Goal: Transaction & Acquisition: Purchase product/service

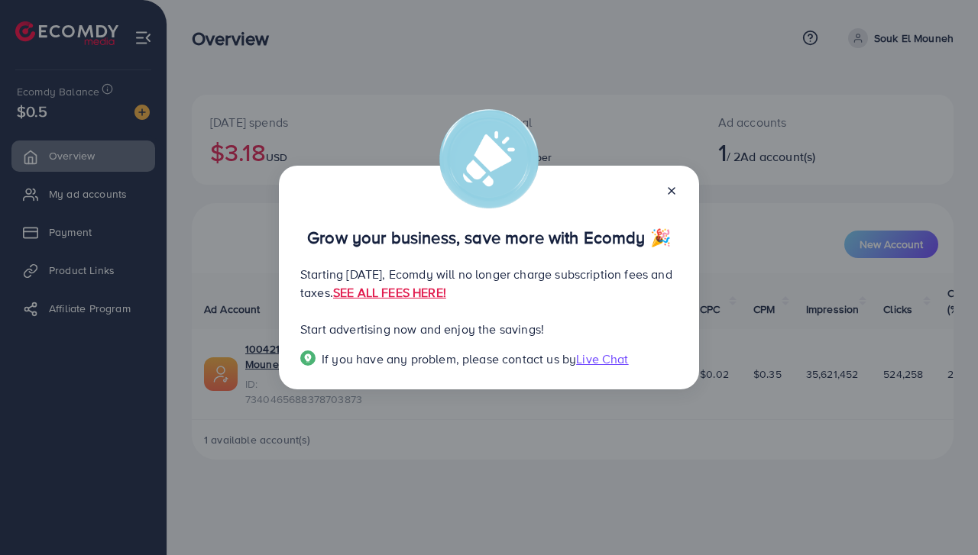
click at [669, 198] on div at bounding box center [665, 190] width 24 height 18
click at [674, 189] on icon at bounding box center [671, 191] width 12 height 12
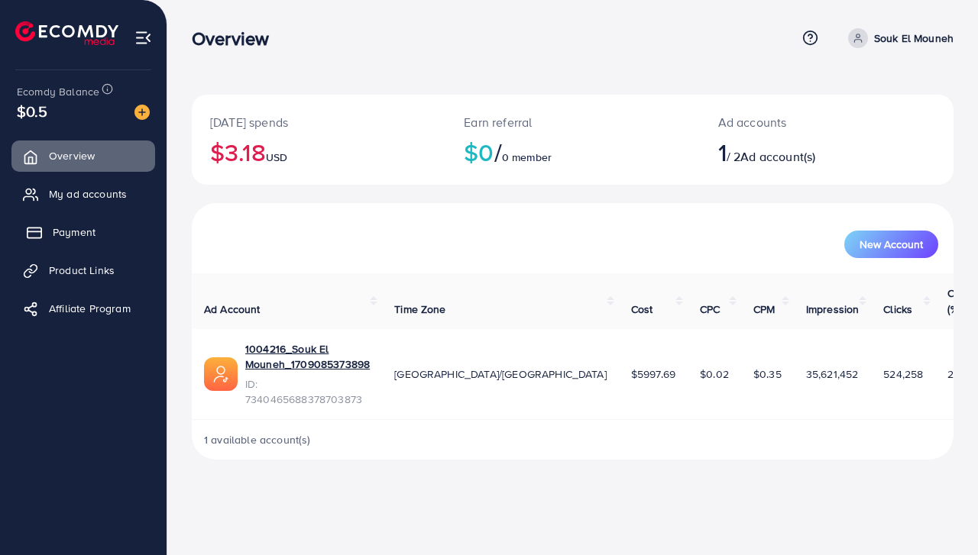
click at [74, 234] on span "Payment" at bounding box center [74, 232] width 43 height 15
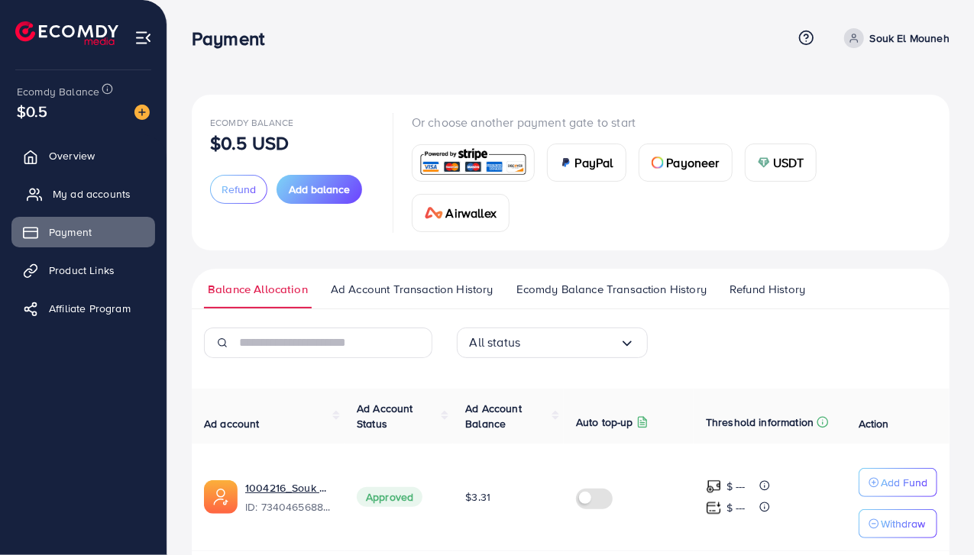
click at [104, 202] on link "My ad accounts" at bounding box center [83, 194] width 144 height 31
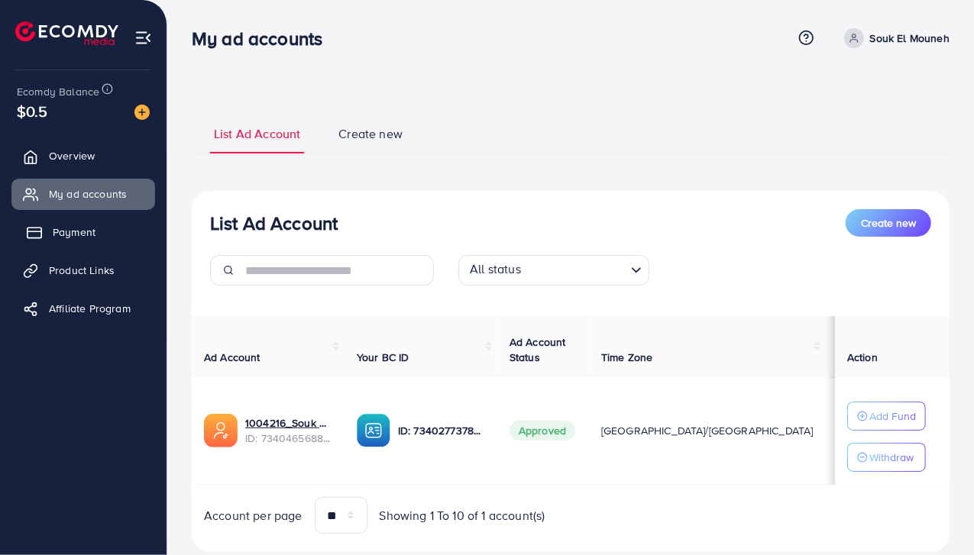
click at [102, 225] on link "Payment" at bounding box center [83, 232] width 144 height 31
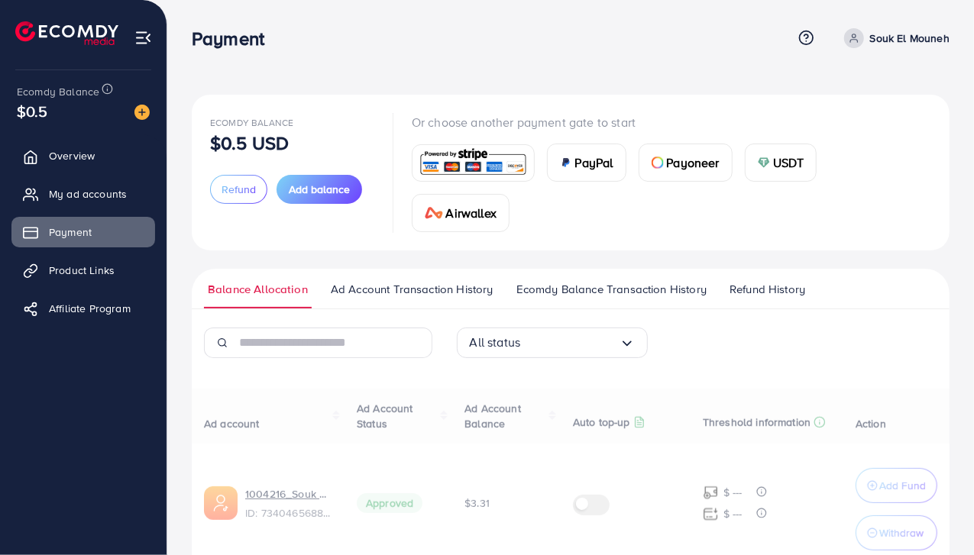
click at [142, 116] on img at bounding box center [141, 112] width 15 height 15
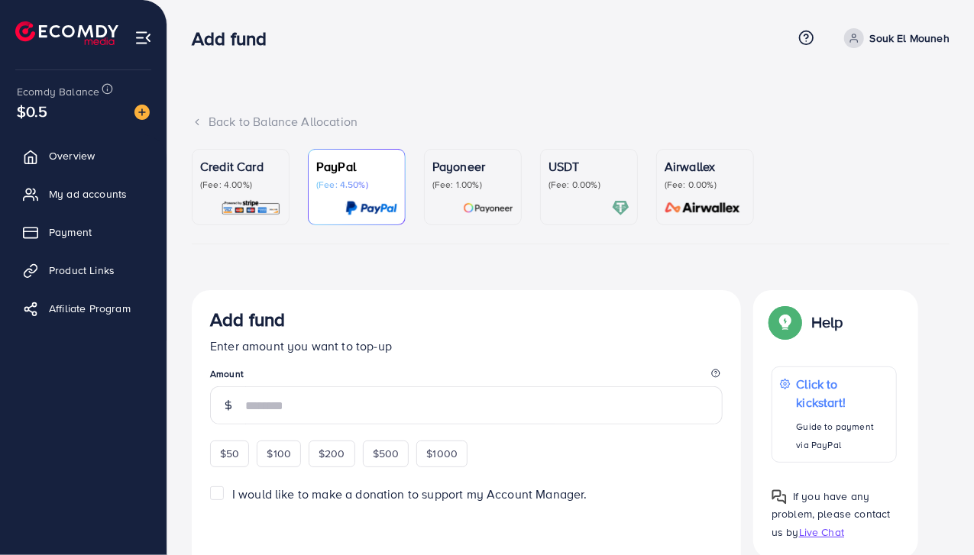
click at [231, 193] on div "Credit Card (Fee: 4.00%)" at bounding box center [240, 187] width 81 height 60
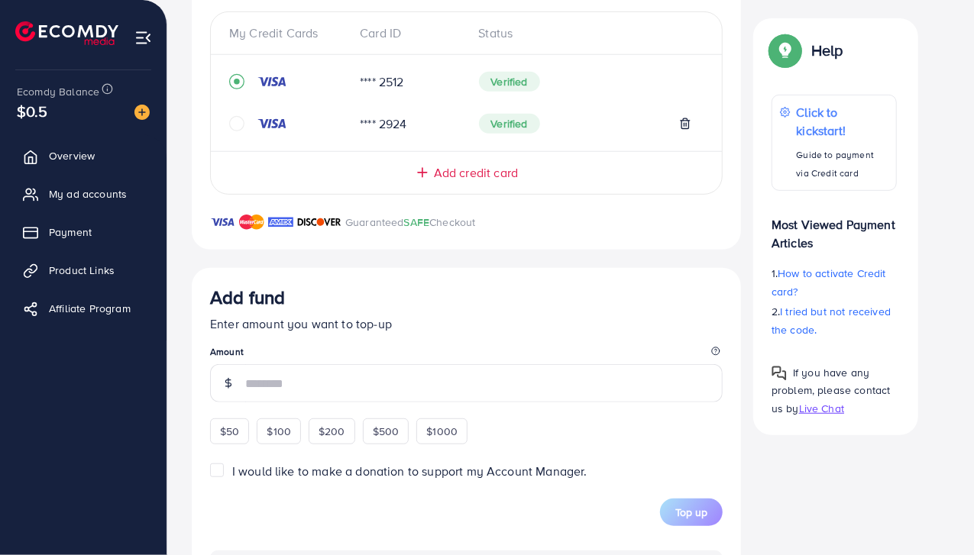
scroll to position [382, 0]
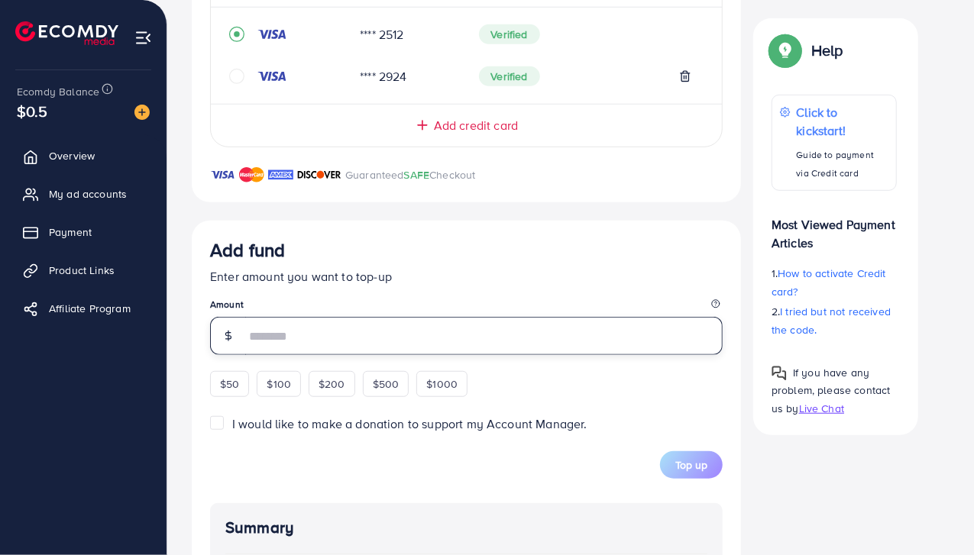
click at [355, 345] on input "number" at bounding box center [483, 336] width 477 height 38
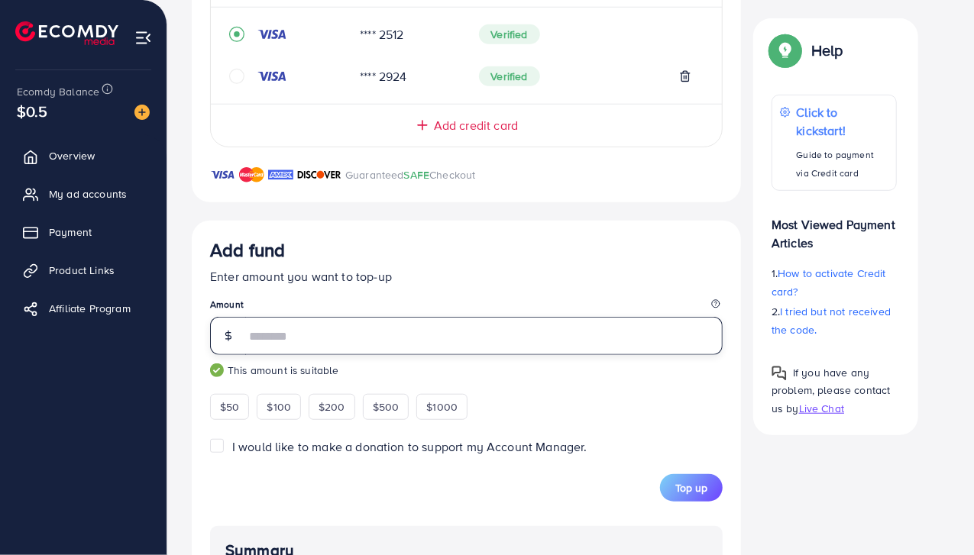
type input "**"
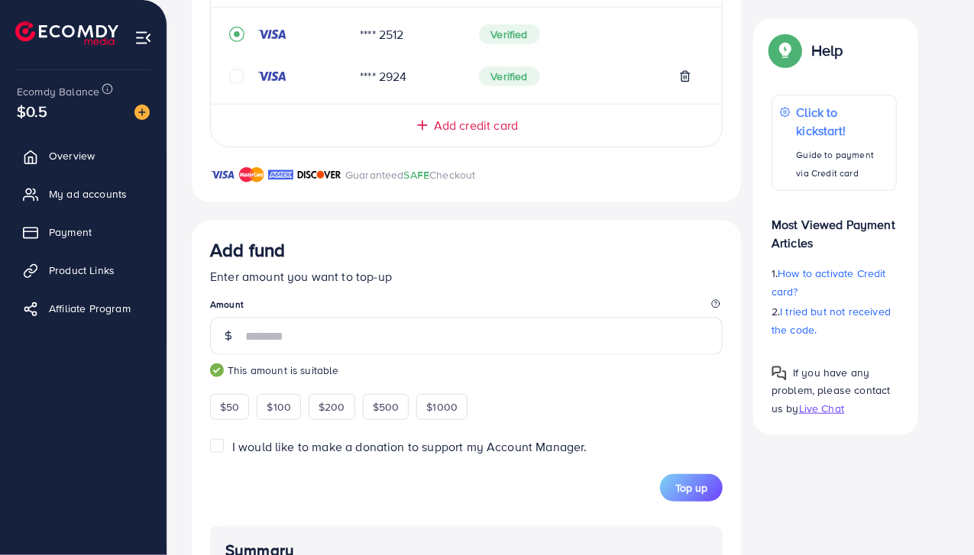
click at [561, 224] on div "Add fund Enter amount you want to top-up Amount ** This amount is suitable $50 …" at bounding box center [466, 520] width 549 height 599
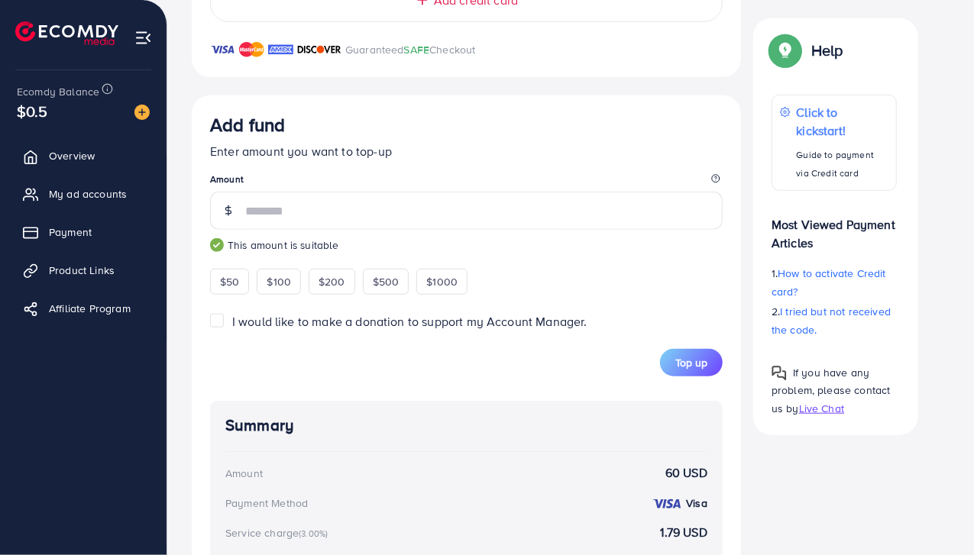
scroll to position [668, 0]
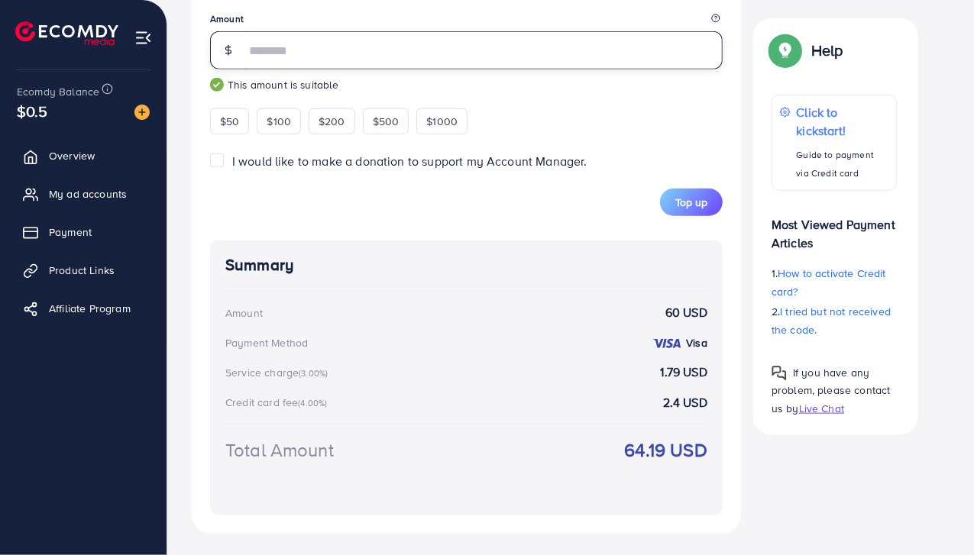
click at [318, 59] on input "**" at bounding box center [483, 50] width 477 height 38
click at [538, 90] on small "This amount is suitable" at bounding box center [466, 84] width 513 height 15
click at [624, 461] on div "Total Amount 64.19 USD" at bounding box center [466, 468] width 482 height 63
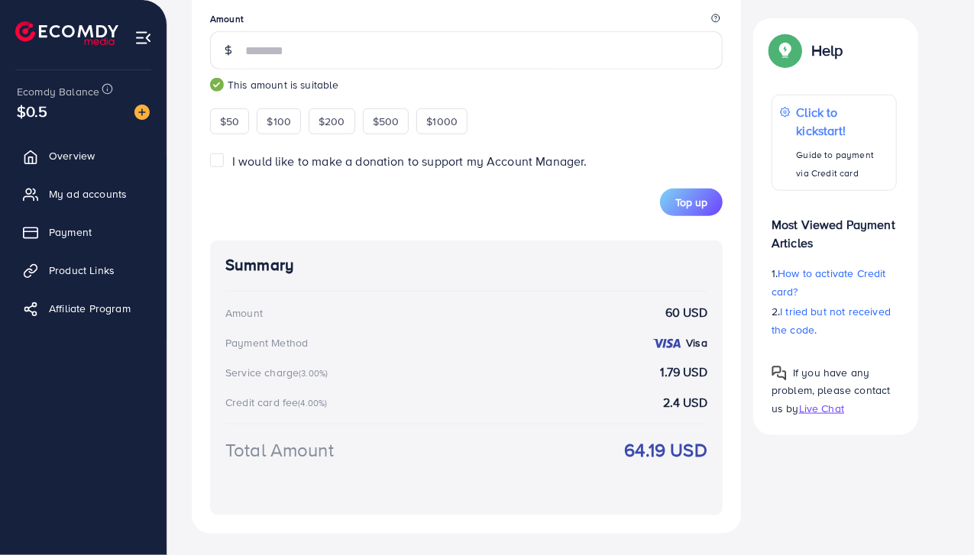
click at [629, 458] on strong "64.19 USD" at bounding box center [666, 450] width 82 height 27
copy strong "64.19"
click at [696, 198] on span "Top up" at bounding box center [691, 202] width 32 height 15
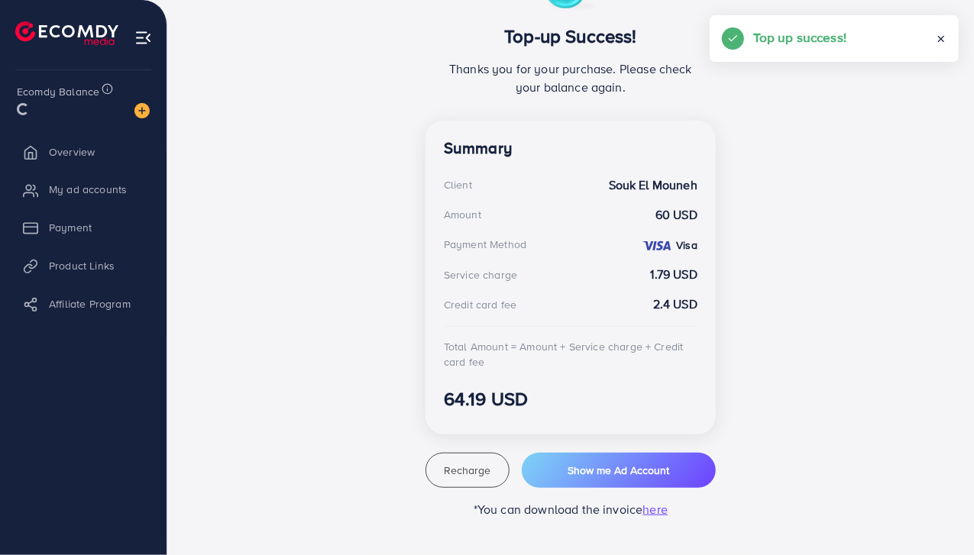
scroll to position [323, 0]
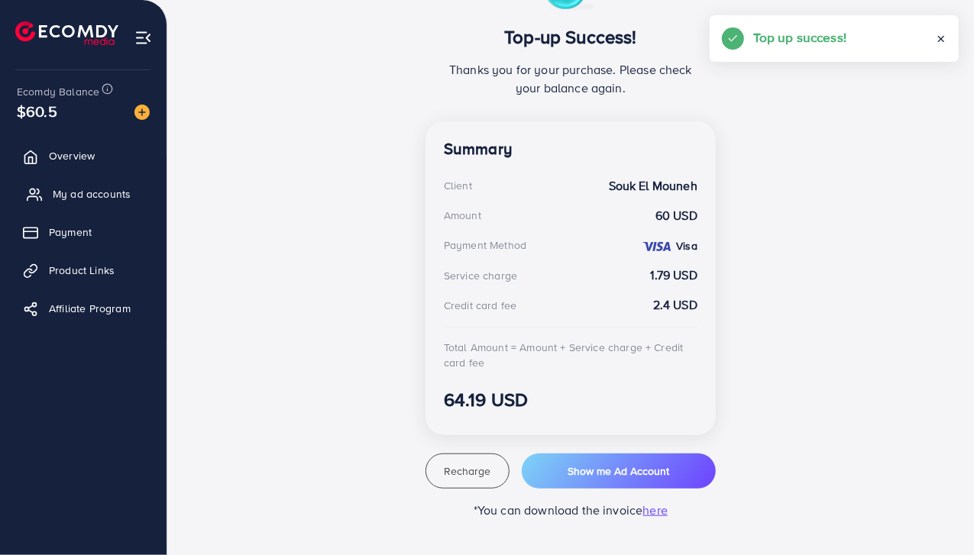
click at [102, 195] on span "My ad accounts" at bounding box center [92, 193] width 78 height 15
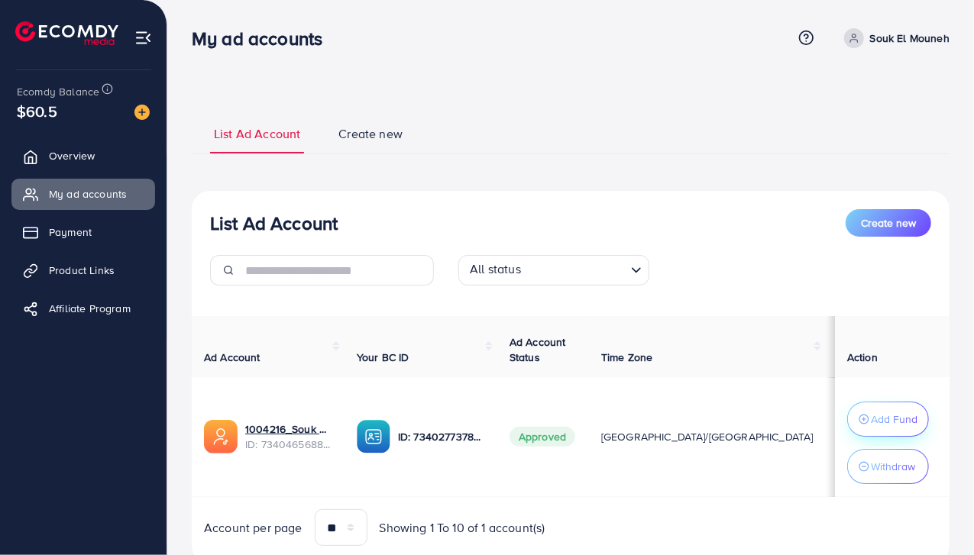
click at [874, 416] on p "Add Fund" at bounding box center [894, 419] width 47 height 18
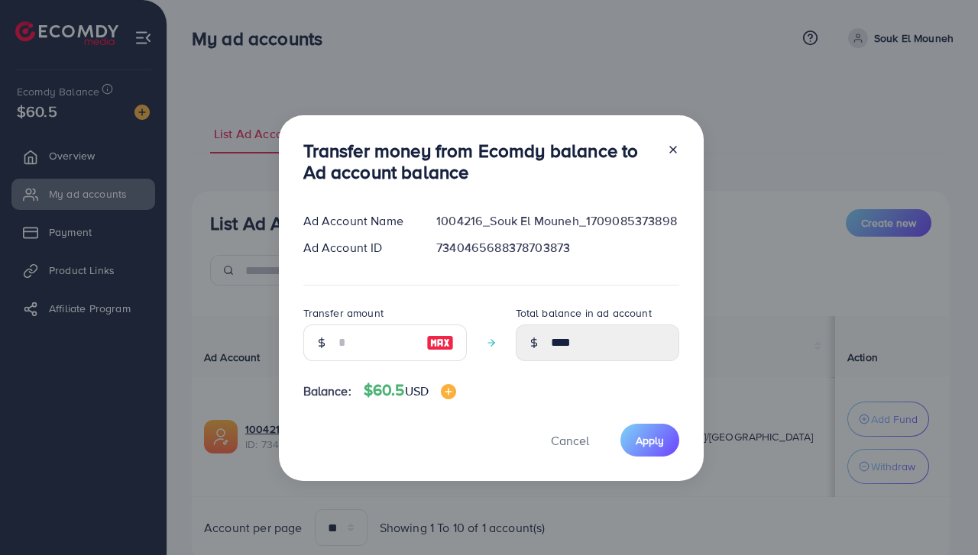
click at [429, 348] on img at bounding box center [439, 343] width 27 height 18
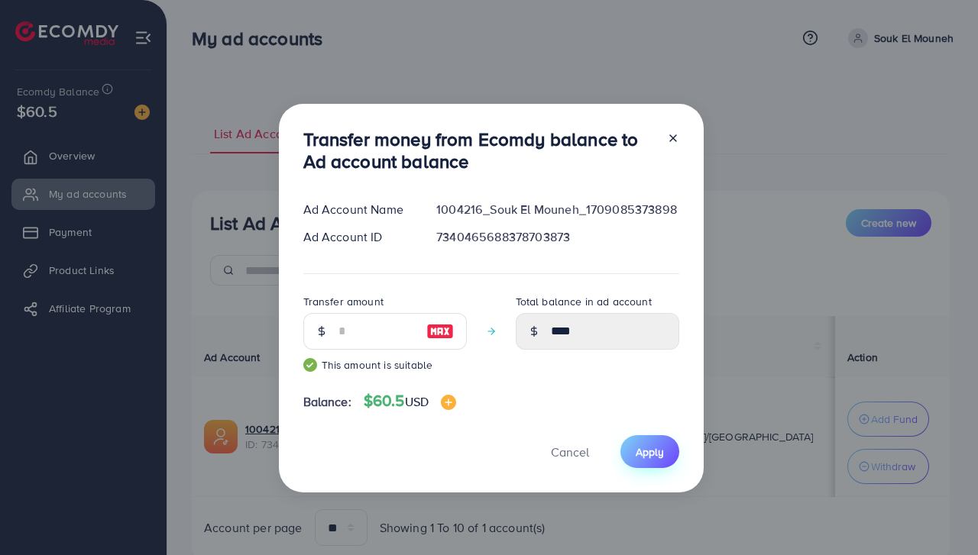
click at [635, 441] on button "Apply" at bounding box center [649, 451] width 59 height 33
